Goal: Task Accomplishment & Management: Manage account settings

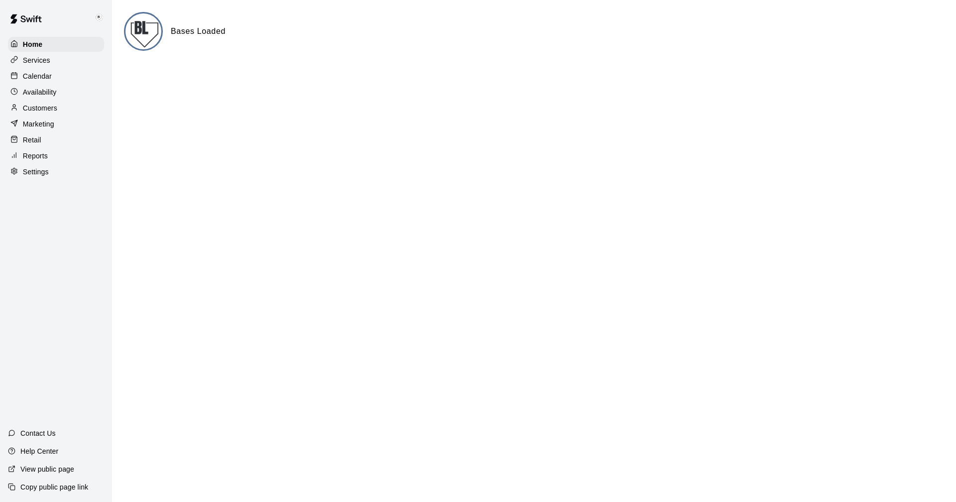
click at [39, 111] on p "Customers" at bounding box center [40, 108] width 34 height 10
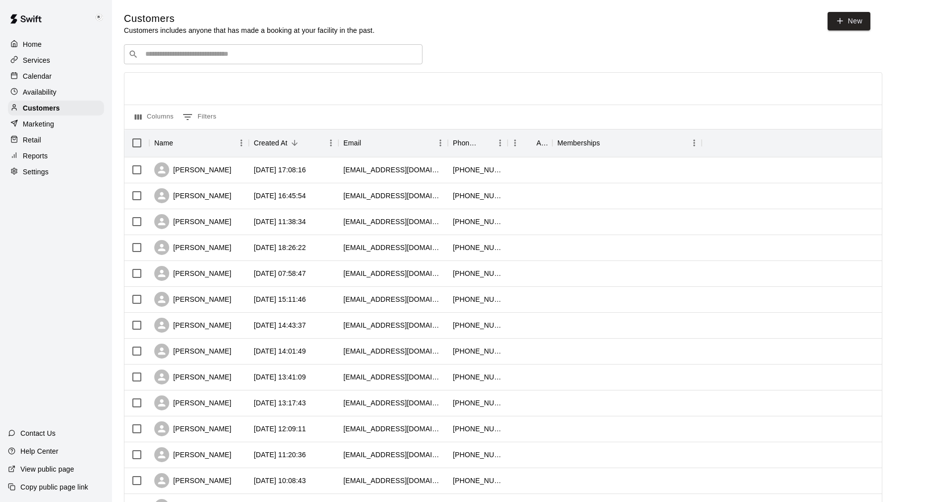
click at [209, 54] on input "Search customers by name or email" at bounding box center [280, 54] width 276 height 10
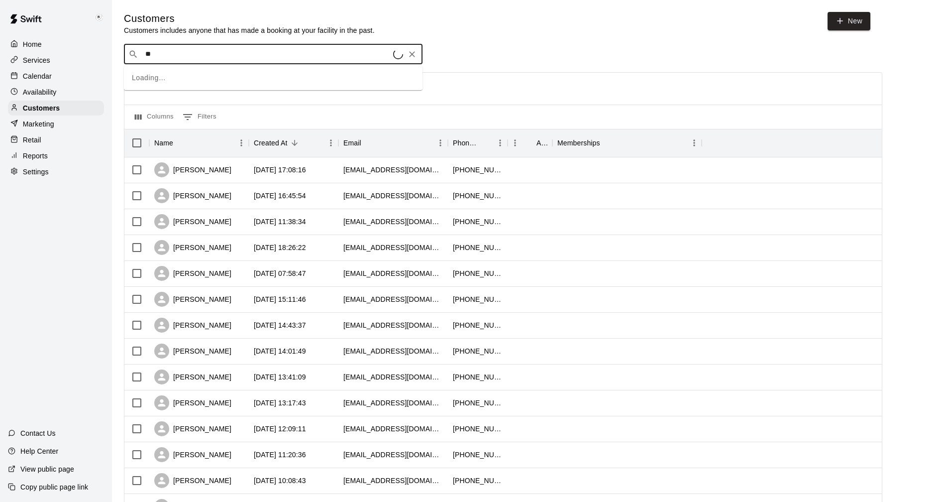
type input "*"
type input "****"
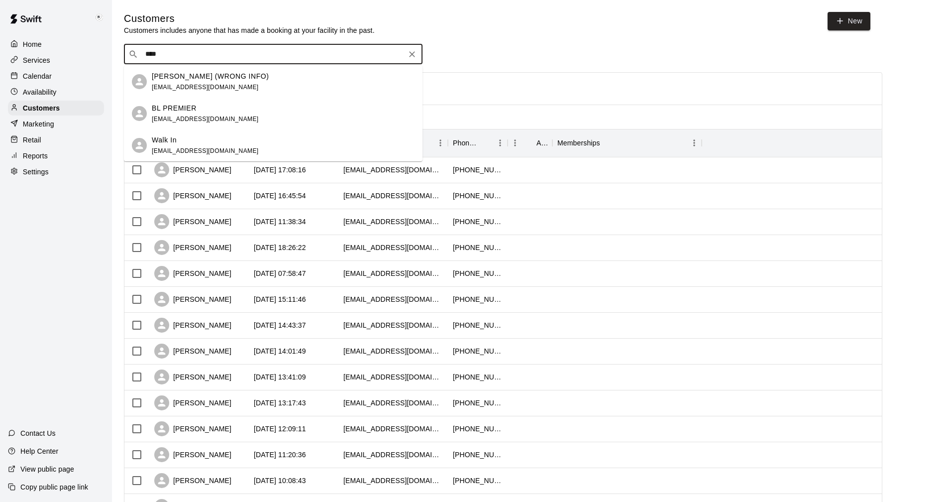
click at [174, 149] on span "[EMAIL_ADDRESS][DOMAIN_NAME]" at bounding box center [205, 150] width 107 height 7
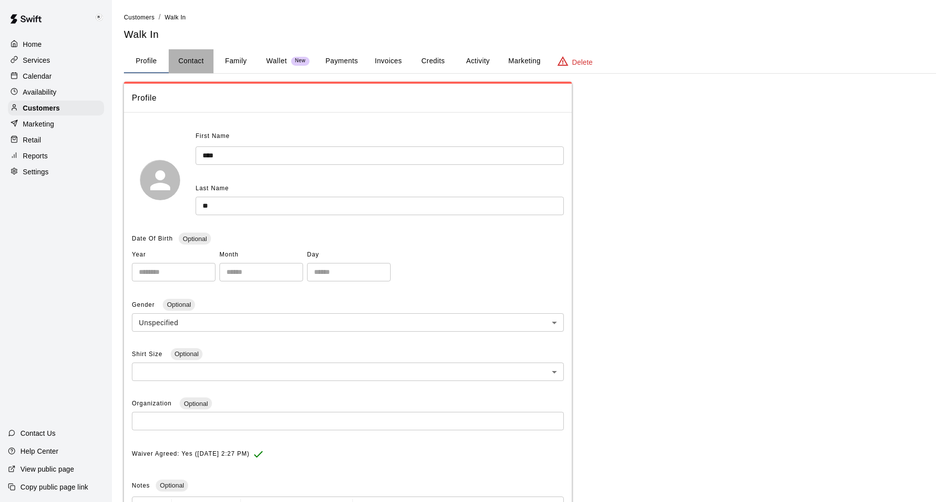
click at [188, 58] on button "Contact" at bounding box center [191, 61] width 45 height 24
select select "**"
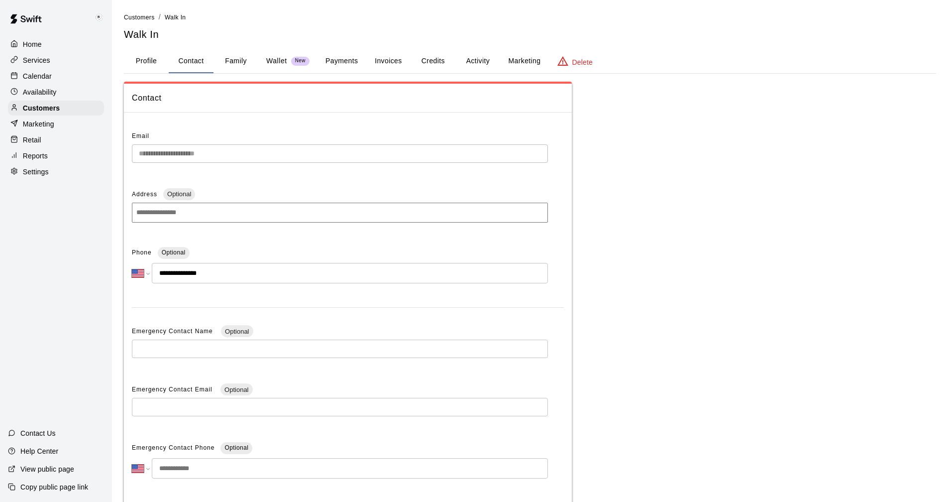
click at [33, 59] on p "Services" at bounding box center [36, 60] width 27 height 10
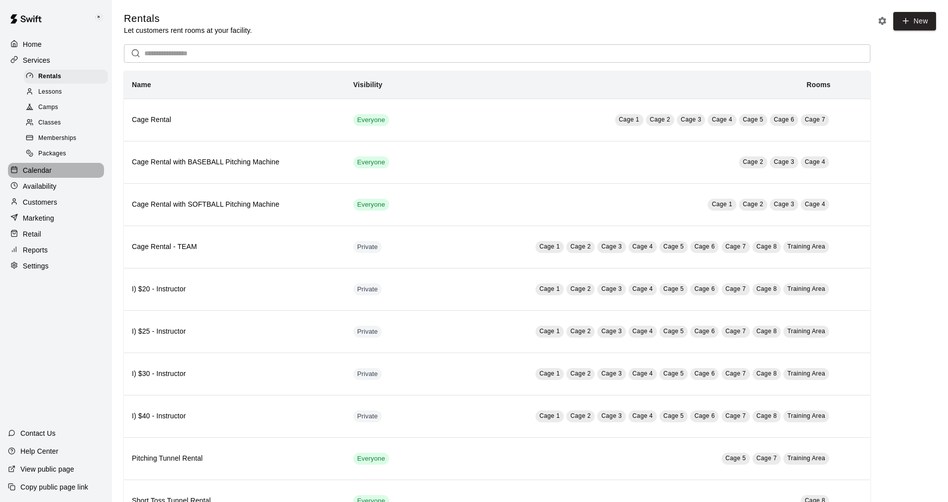
click at [40, 175] on p "Calendar" at bounding box center [37, 170] width 29 height 10
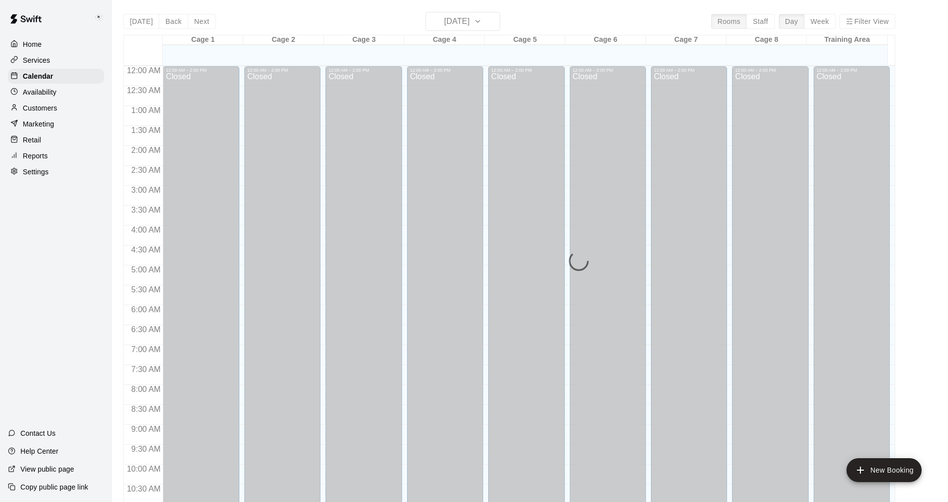
scroll to position [479, 0]
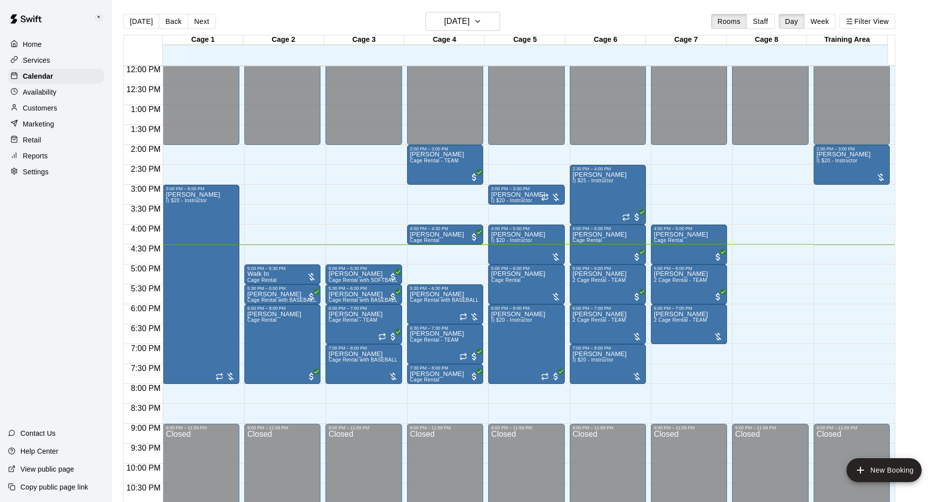
click at [35, 113] on p "Customers" at bounding box center [40, 108] width 34 height 10
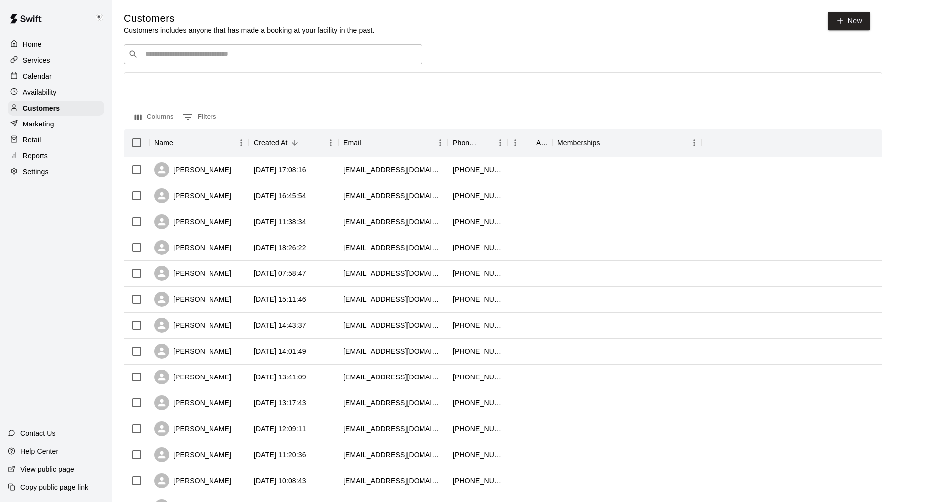
click at [183, 56] on input "Search customers by name or email" at bounding box center [280, 54] width 276 height 10
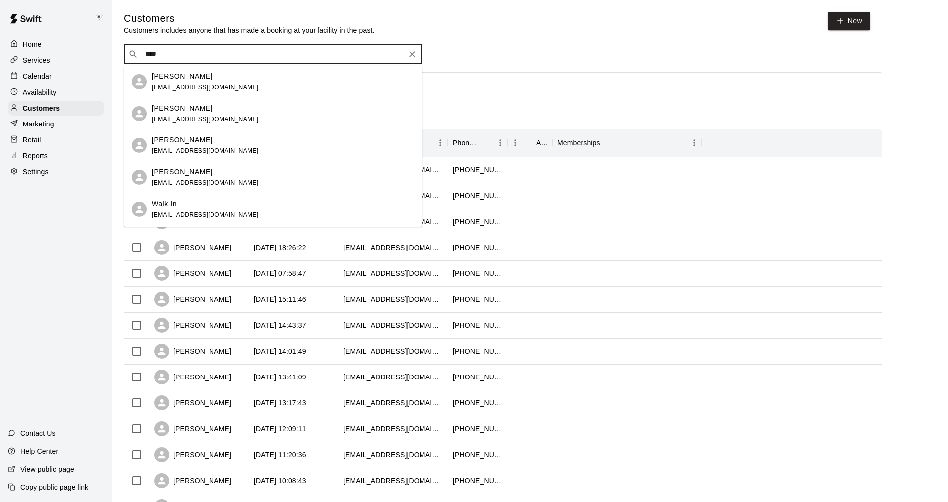
type input "****"
click at [490, 35] on div "Customers Customers includes anyone that has made a booking at your facility in…" at bounding box center [530, 421] width 812 height 819
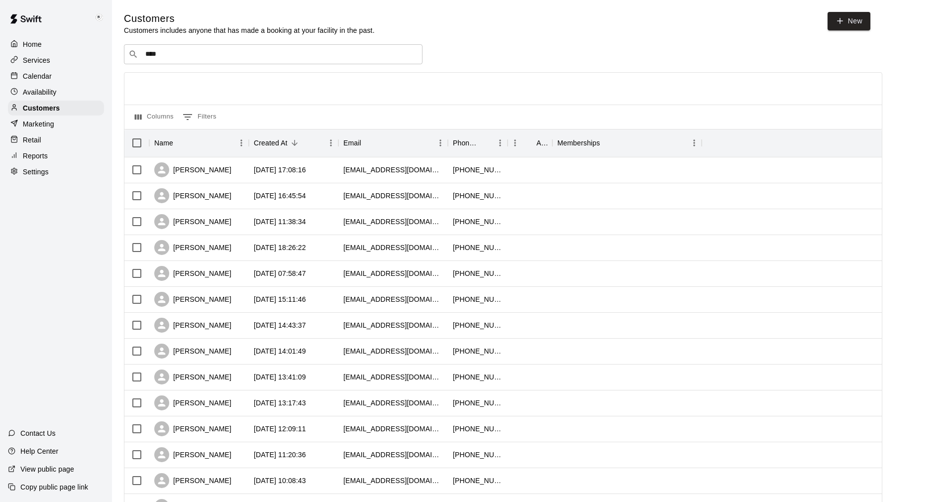
click at [35, 39] on div "Home" at bounding box center [56, 44] width 96 height 15
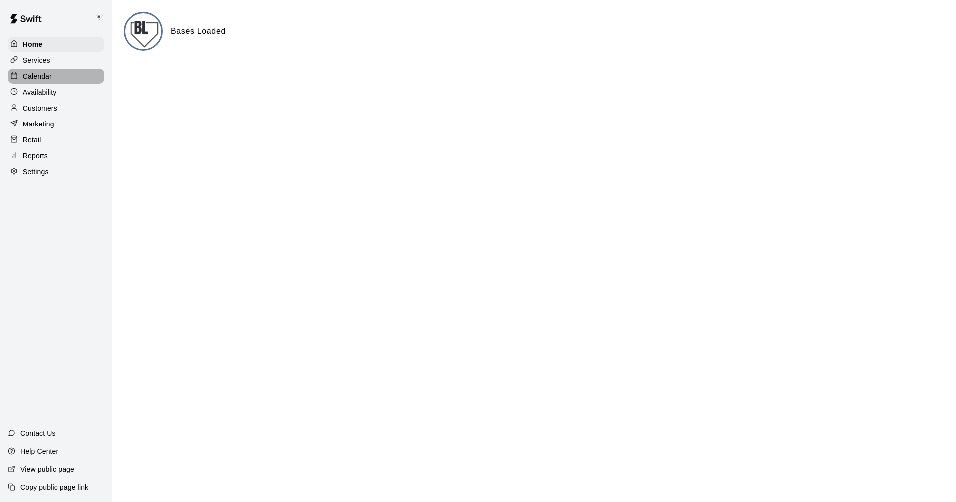
click at [34, 77] on p "Calendar" at bounding box center [37, 76] width 29 height 10
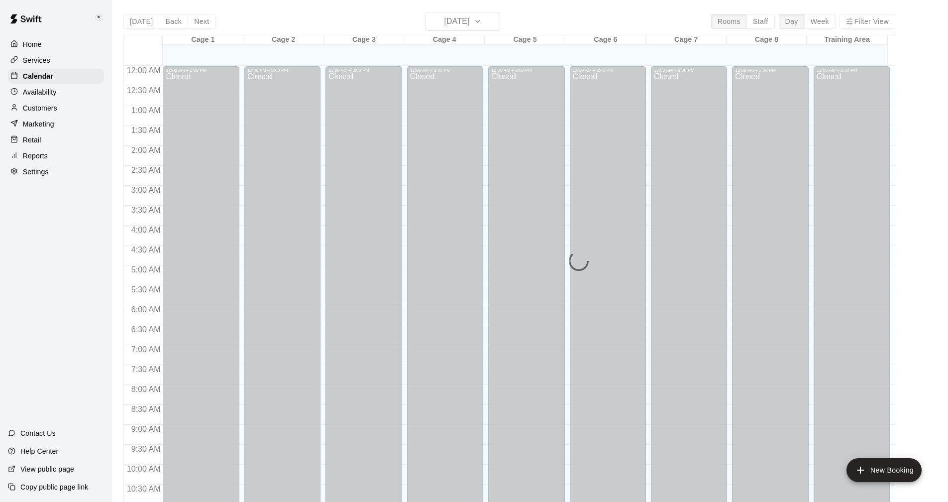
scroll to position [479, 0]
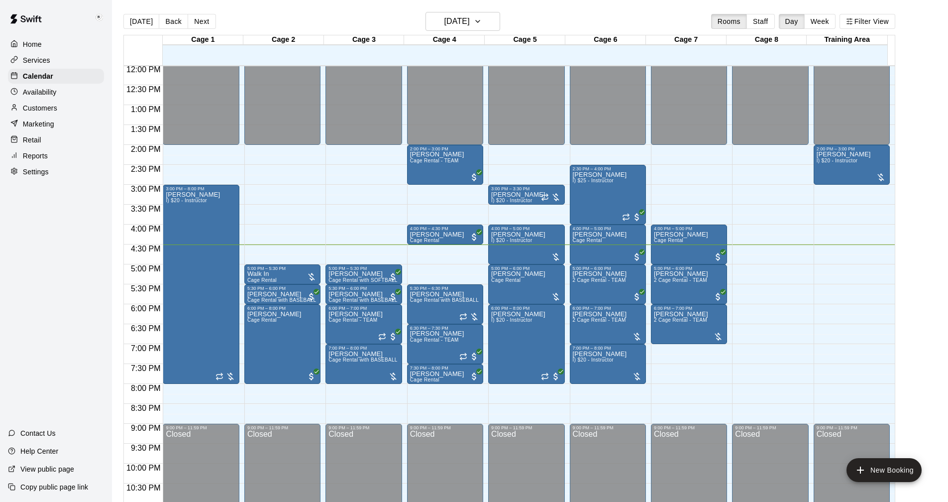
click at [47, 469] on p "View public page" at bounding box center [47, 469] width 54 height 10
click at [38, 109] on p "Customers" at bounding box center [40, 108] width 34 height 10
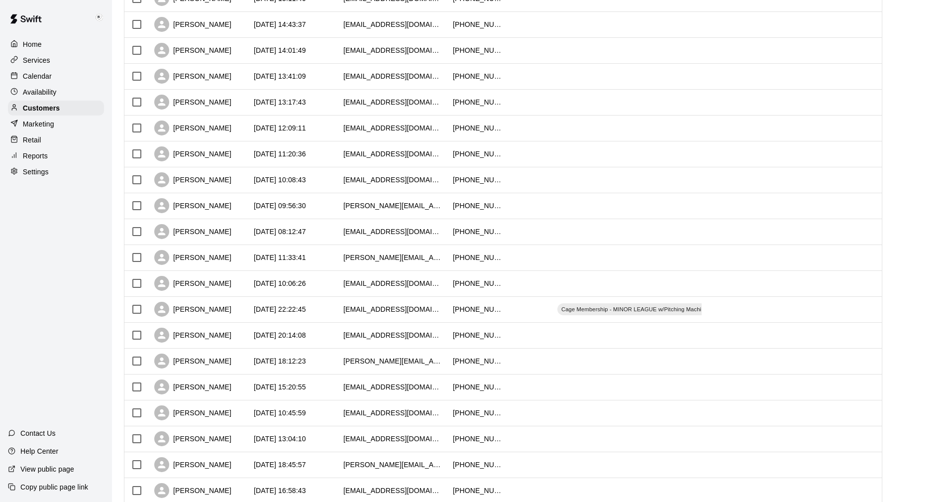
scroll to position [359, 0]
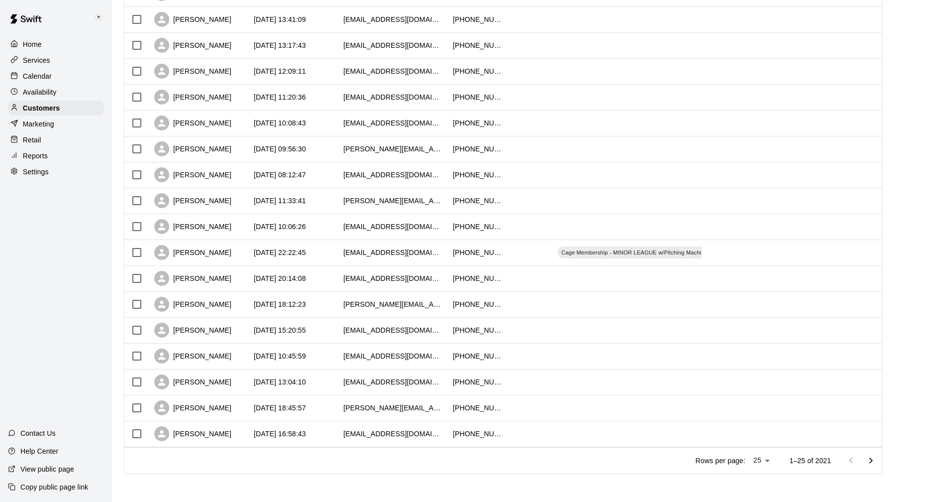
click at [876, 461] on icon "Go to next page" at bounding box center [871, 460] width 12 height 12
click at [876, 460] on icon "Go to next page" at bounding box center [871, 460] width 12 height 12
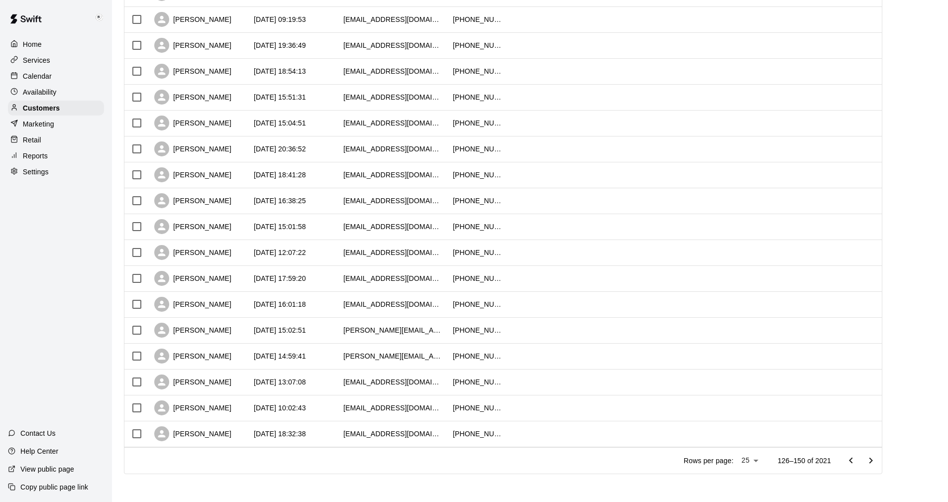
click at [876, 460] on icon "Go to next page" at bounding box center [871, 460] width 12 height 12
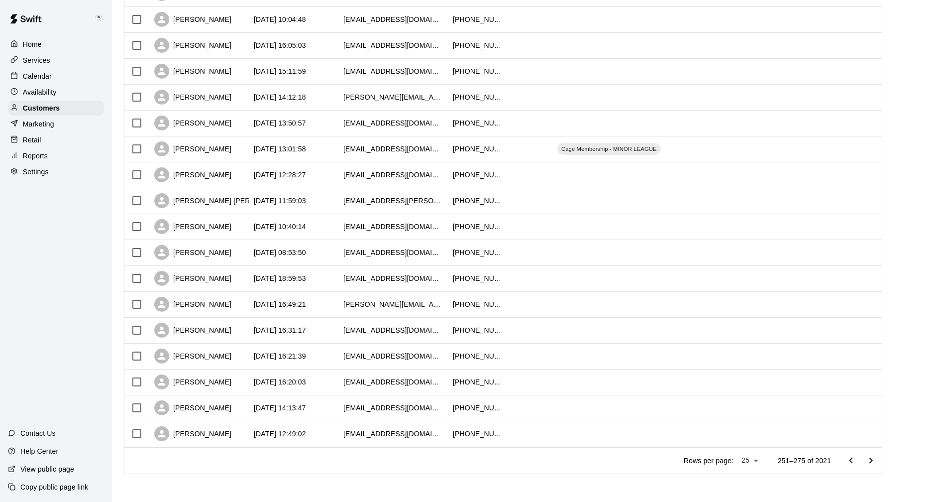
click at [876, 460] on icon "Go to next page" at bounding box center [871, 460] width 12 height 12
click at [875, 459] on icon "Go to next page" at bounding box center [871, 460] width 12 height 12
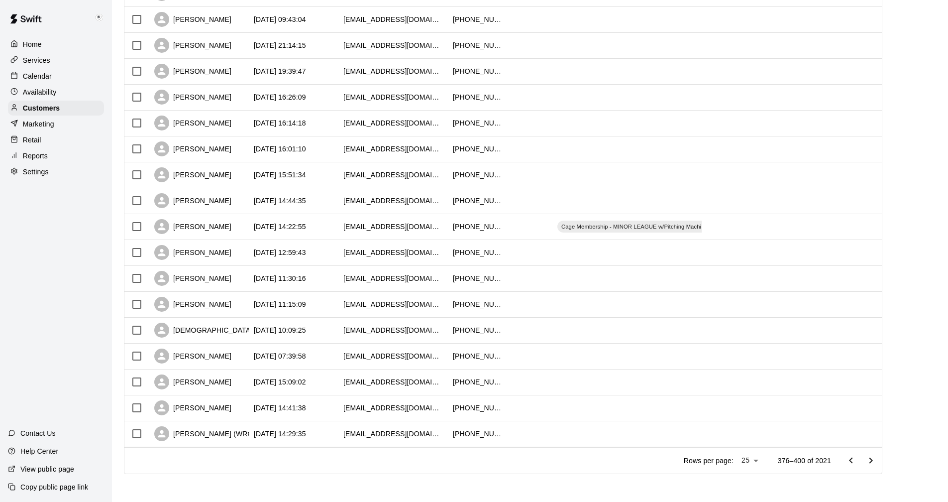
click at [875, 459] on icon "Go to next page" at bounding box center [871, 460] width 12 height 12
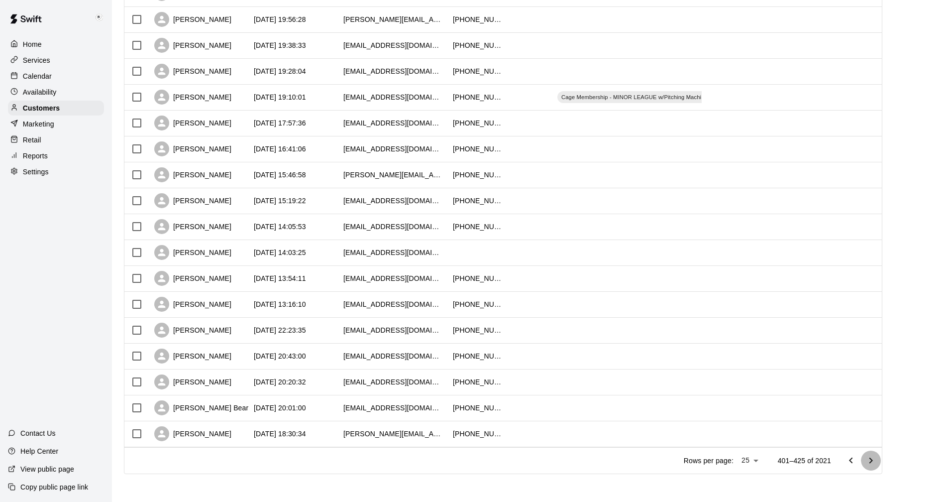
click at [875, 459] on icon "Go to next page" at bounding box center [871, 460] width 12 height 12
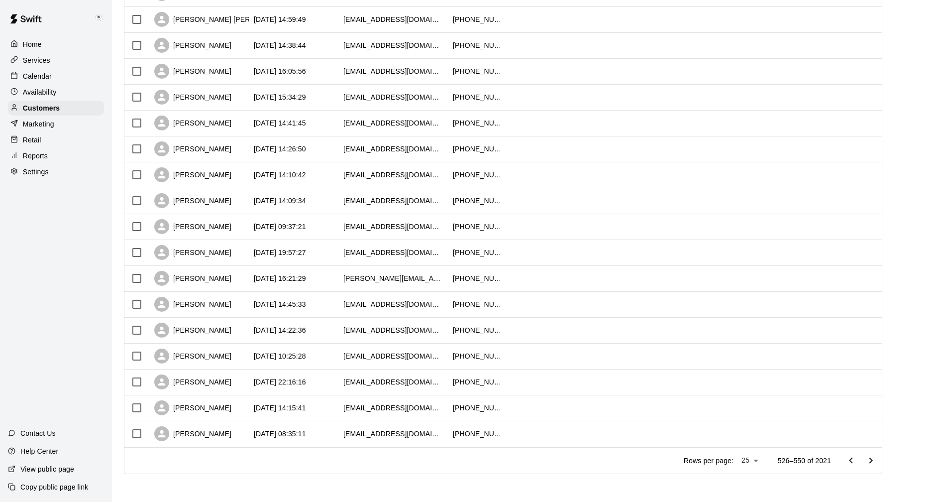
click at [875, 459] on icon "Go to next page" at bounding box center [871, 460] width 12 height 12
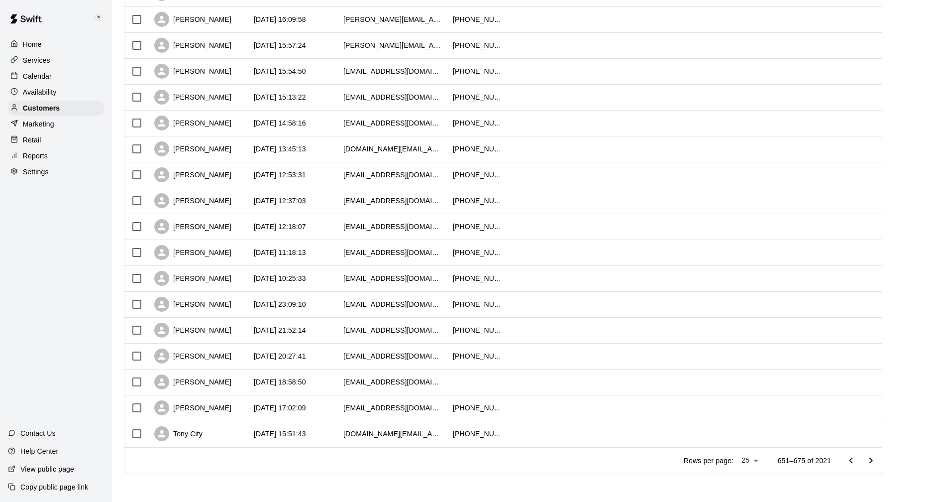
click at [875, 459] on icon "Go to next page" at bounding box center [871, 460] width 12 height 12
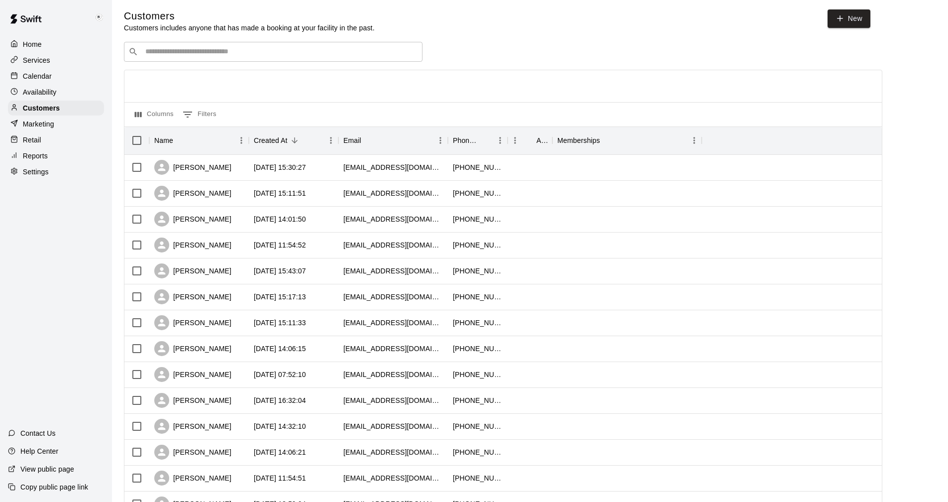
scroll to position [0, 0]
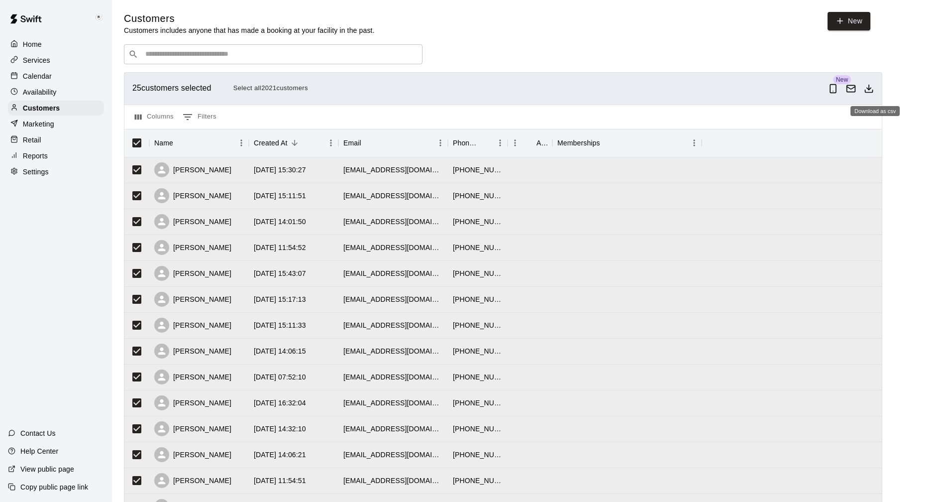
click at [874, 93] on icon "Download as csv" at bounding box center [869, 89] width 10 height 10
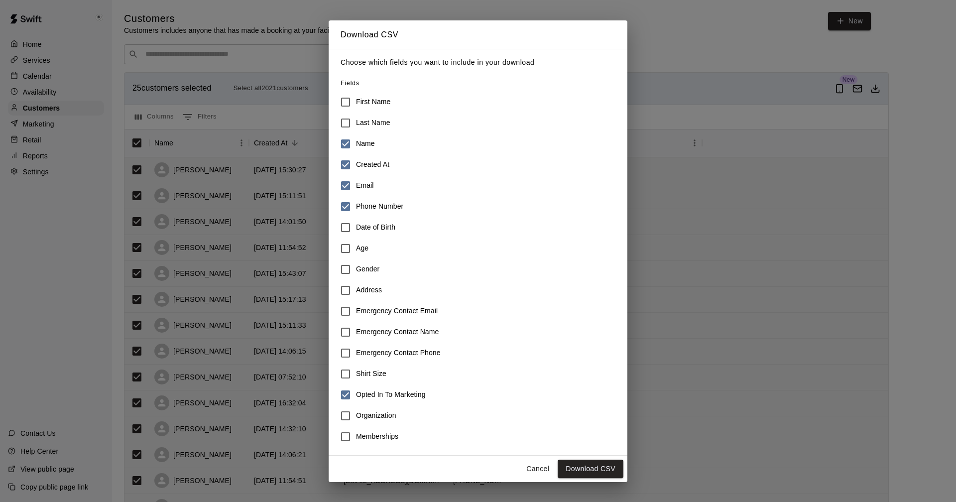
click at [257, 86] on div "Download CSV Choose which fields you want to include in your download Fields Fi…" at bounding box center [478, 251] width 956 height 502
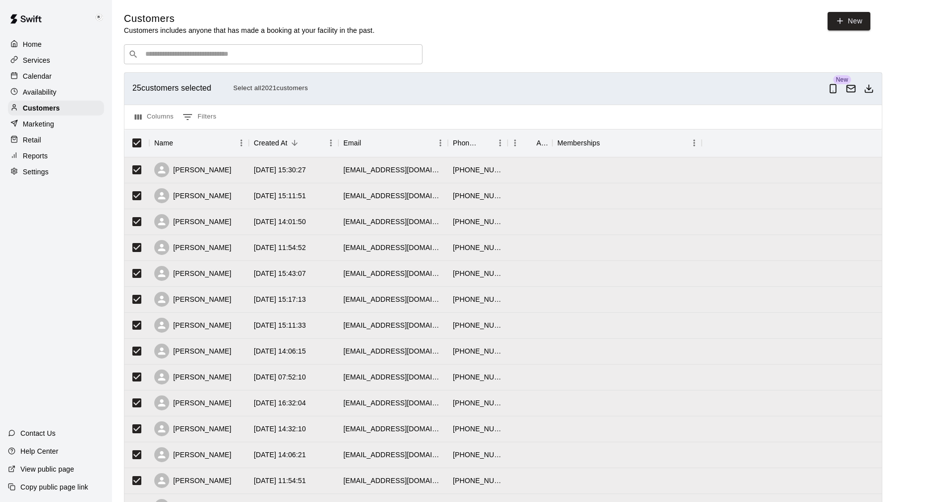
click at [266, 89] on button "Select all 2021 customers" at bounding box center [271, 88] width 80 height 15
click at [878, 95] on button "Download as csv" at bounding box center [869, 89] width 18 height 18
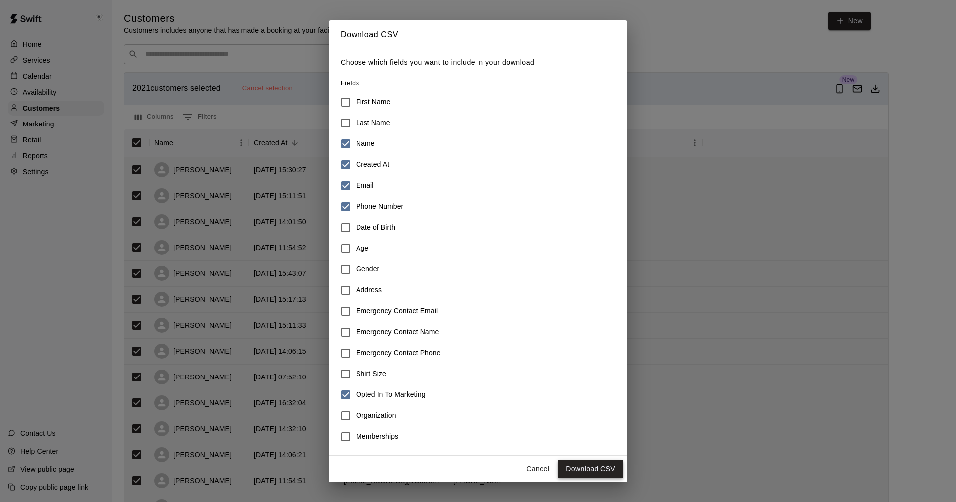
click at [595, 469] on button "Download CSV" at bounding box center [590, 468] width 66 height 18
click at [596, 469] on button "Download CSV" at bounding box center [590, 468] width 66 height 18
click at [539, 467] on button "Cancel" at bounding box center [538, 468] width 32 height 18
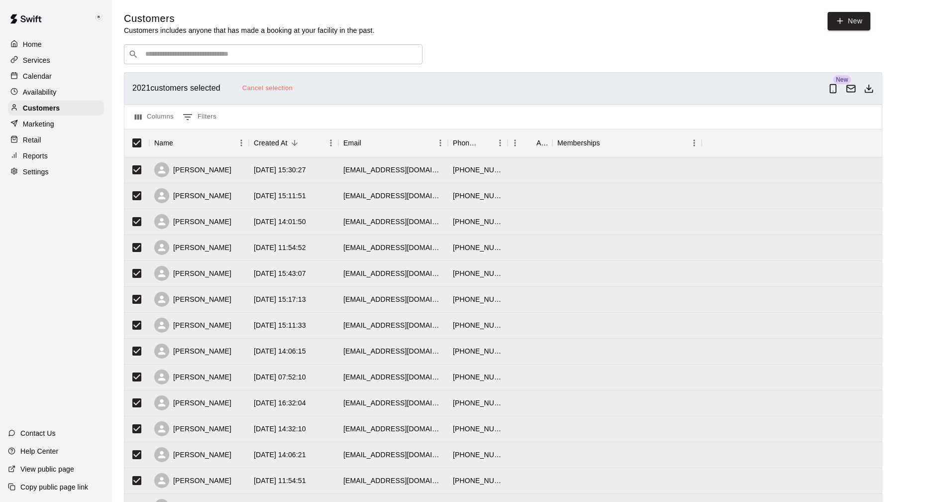
click at [36, 43] on p "Home" at bounding box center [32, 44] width 19 height 10
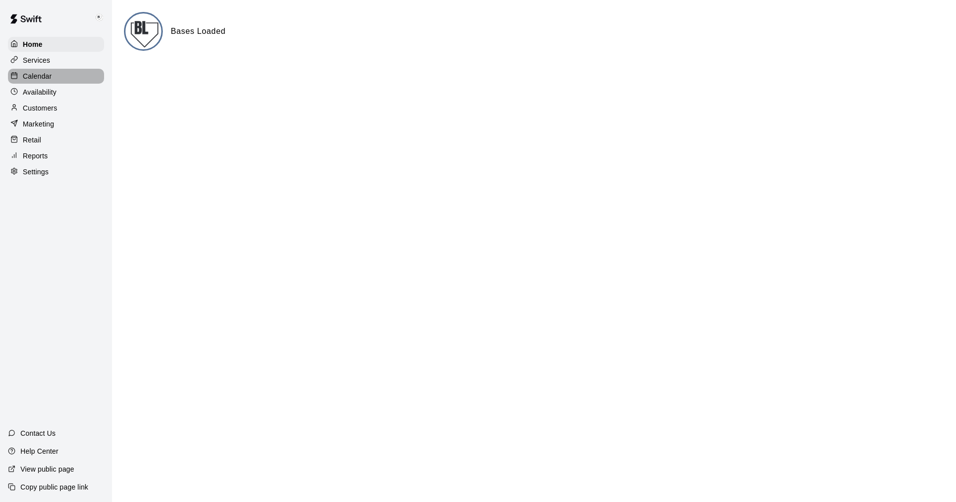
click at [38, 76] on p "Calendar" at bounding box center [37, 76] width 29 height 10
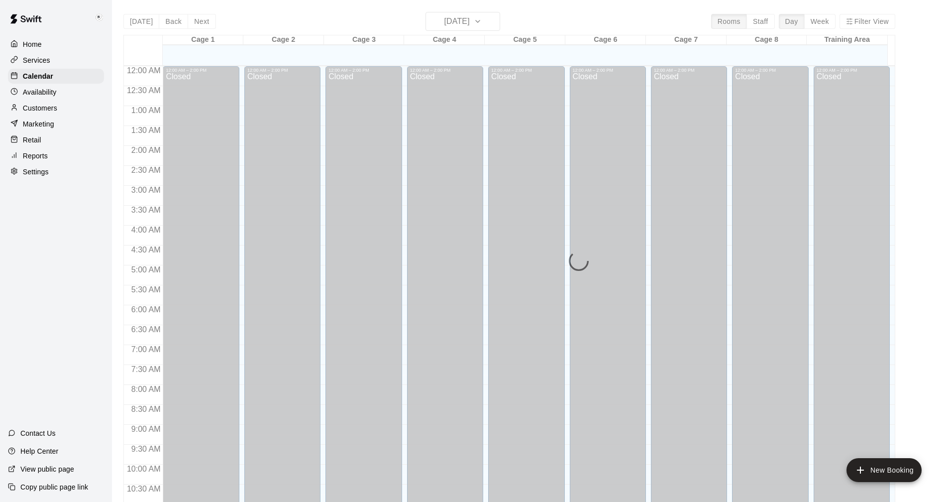
scroll to position [479, 0]
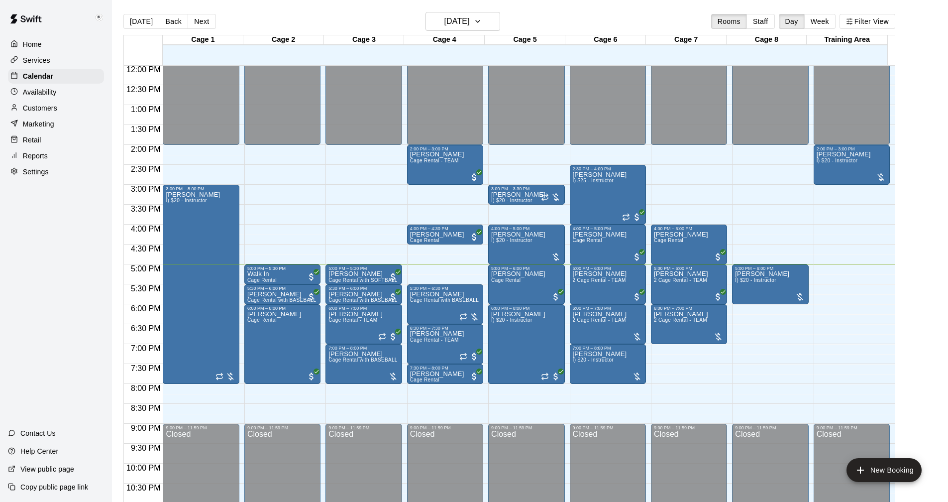
click at [36, 111] on p "Customers" at bounding box center [40, 108] width 34 height 10
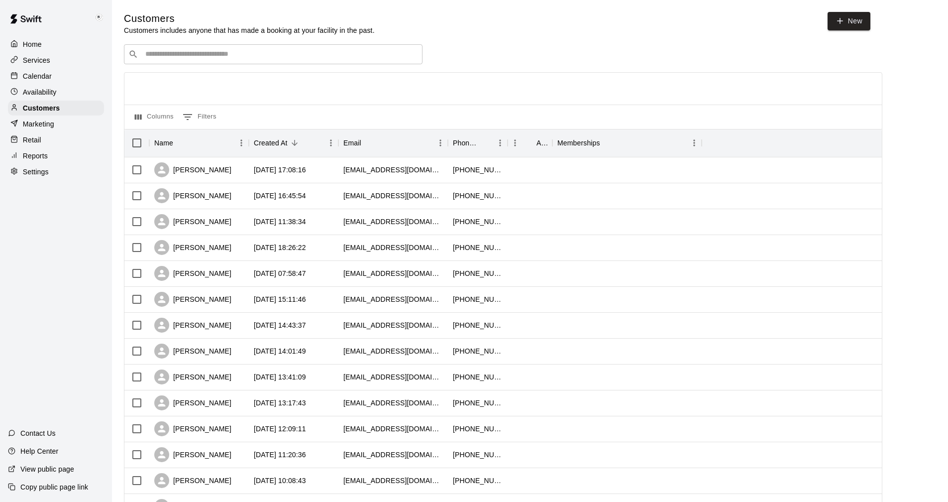
click at [171, 51] on input "Search customers by name or email" at bounding box center [280, 54] width 276 height 10
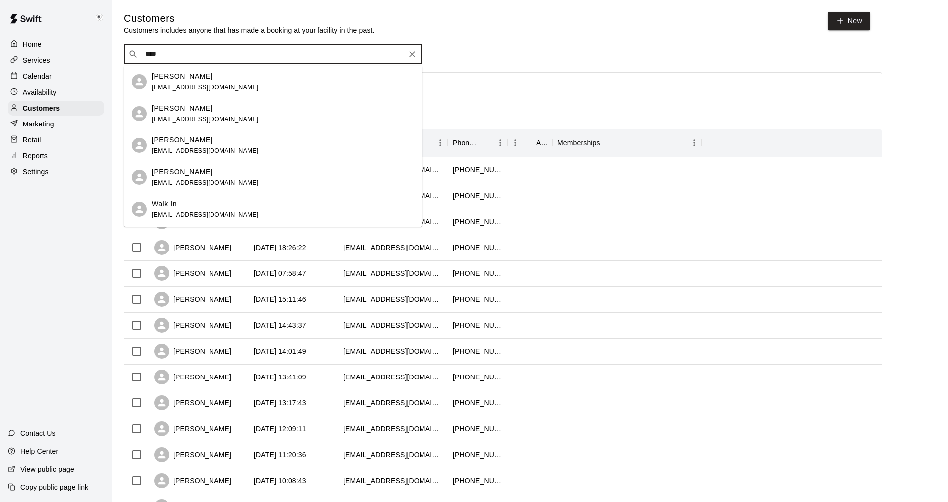
type input "****"
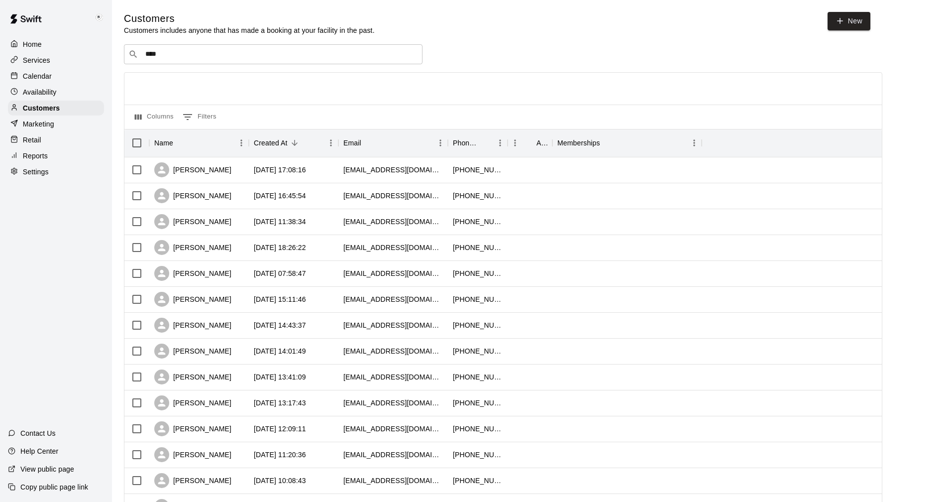
click at [39, 44] on p "Home" at bounding box center [32, 44] width 19 height 10
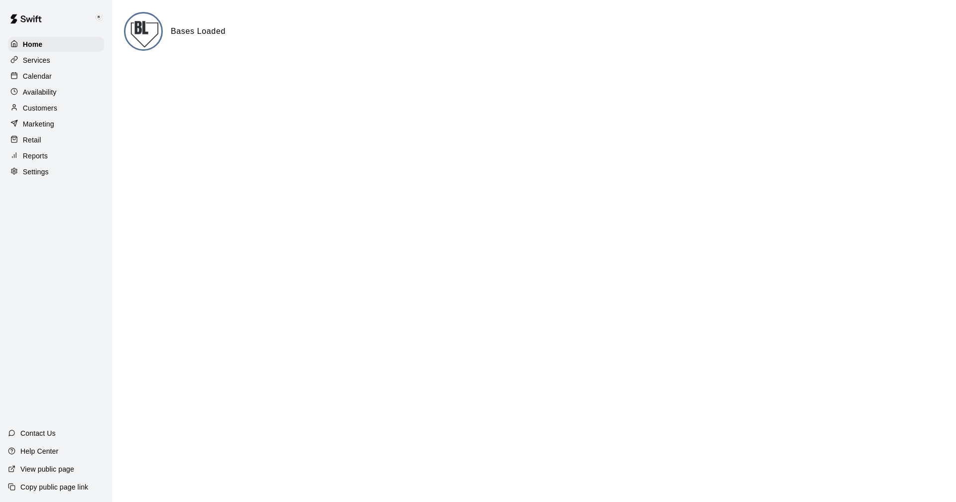
click at [37, 77] on p "Calendar" at bounding box center [37, 76] width 29 height 10
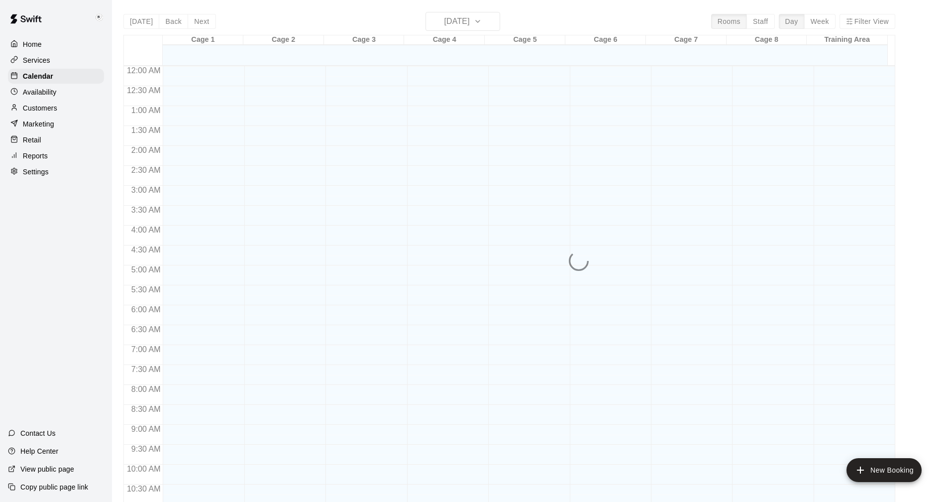
scroll to position [479, 0]
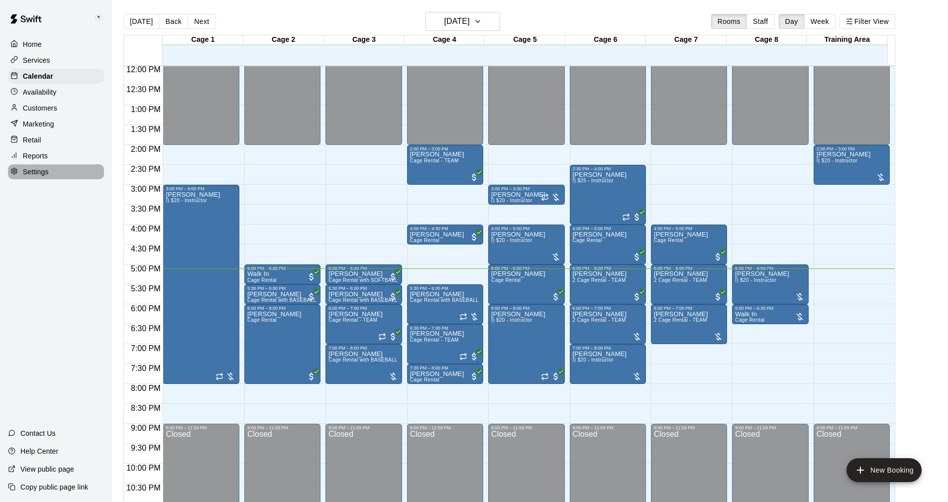
click at [40, 177] on p "Settings" at bounding box center [36, 172] width 26 height 10
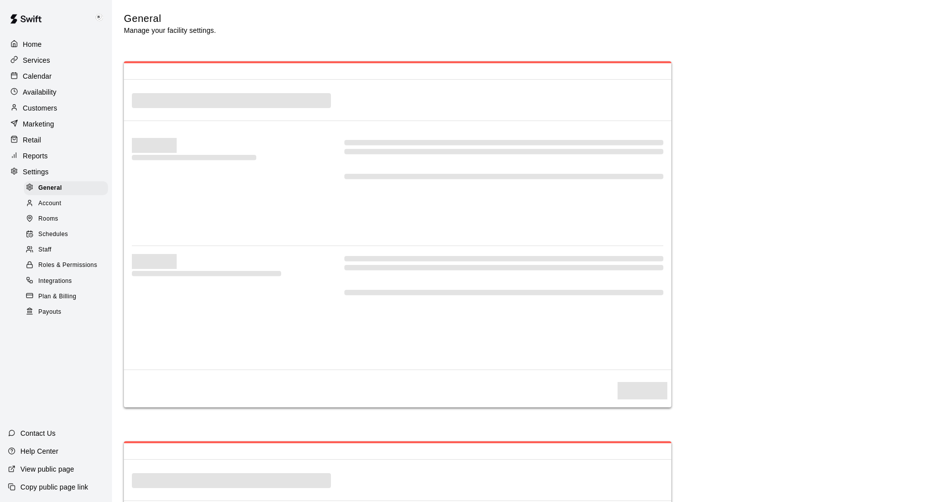
select select "**"
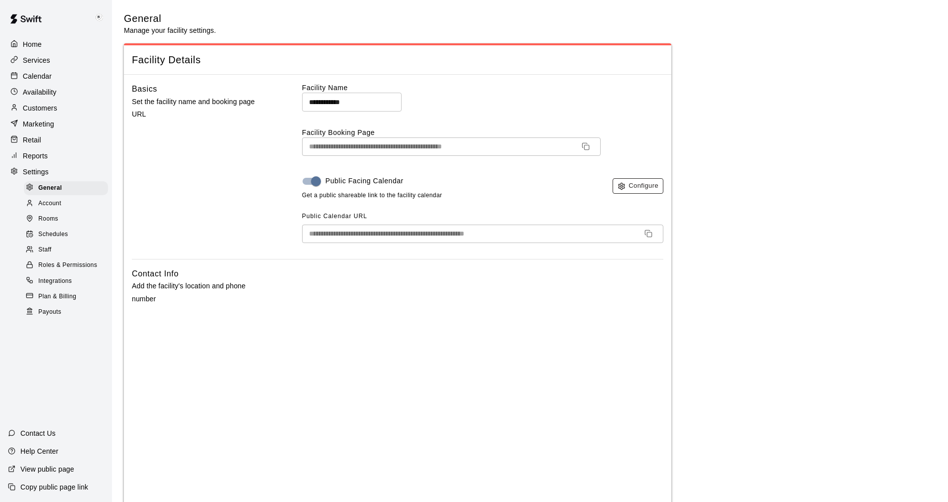
click at [629, 185] on button "Configure" at bounding box center [638, 185] width 51 height 15
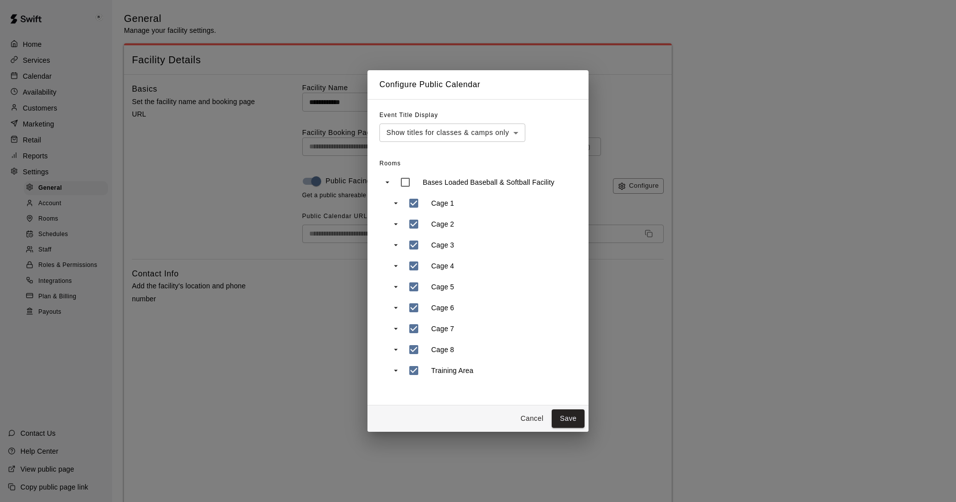
click at [532, 421] on button "Cancel" at bounding box center [532, 418] width 32 height 18
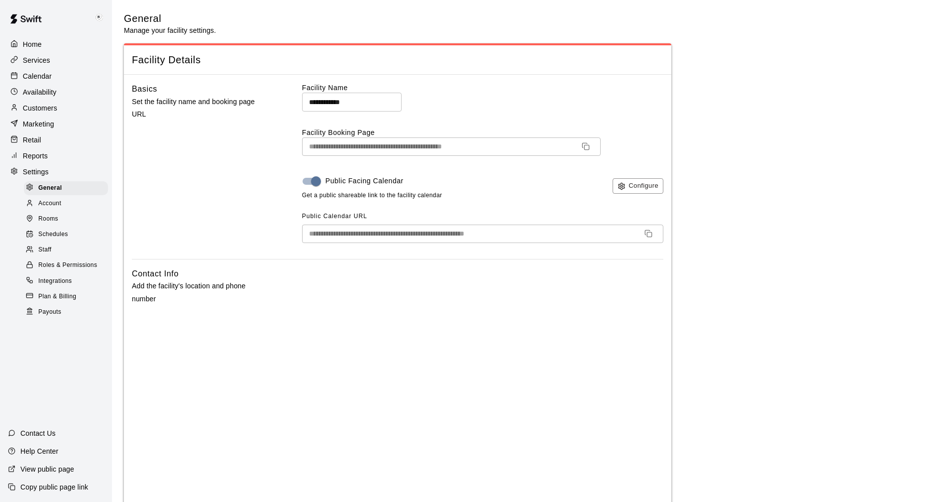
click at [35, 78] on p "Calendar" at bounding box center [37, 76] width 29 height 10
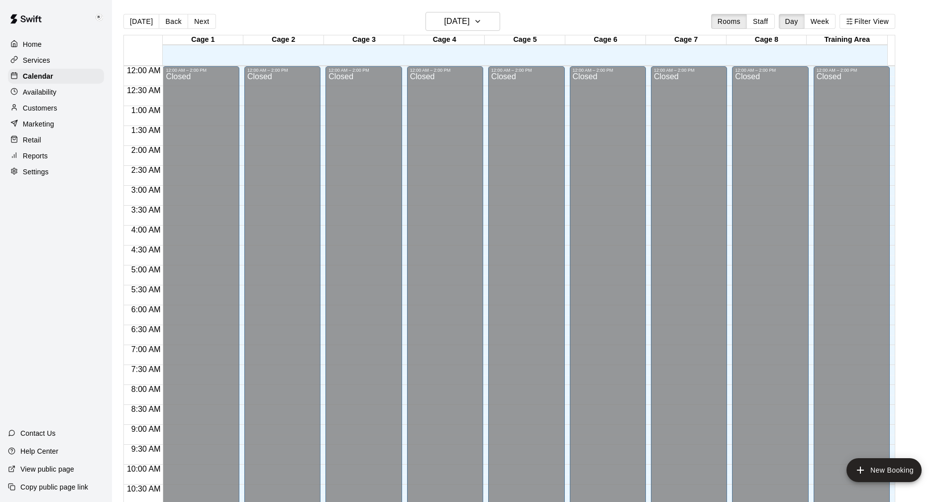
scroll to position [479, 0]
